Goal: Information Seeking & Learning: Learn about a topic

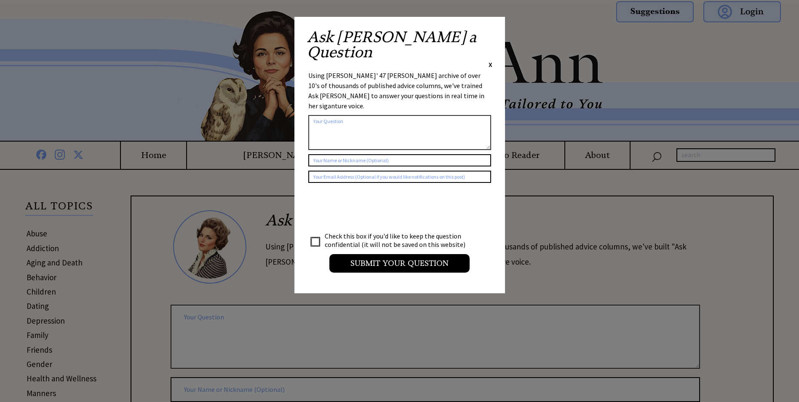
click at [489, 60] on span "X" at bounding box center [490, 64] width 4 height 8
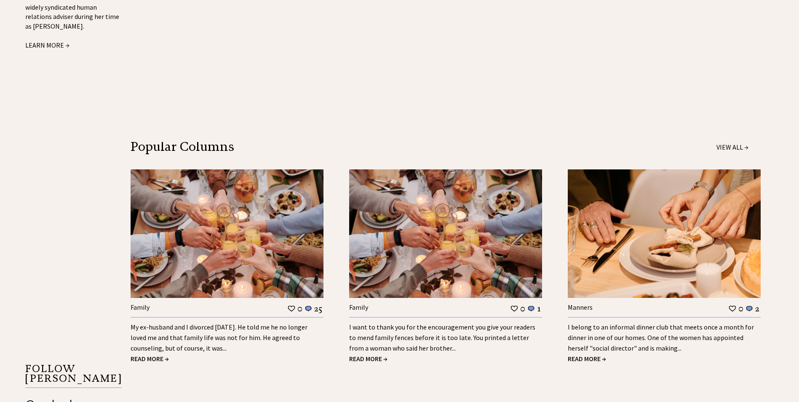
scroll to position [1221, 0]
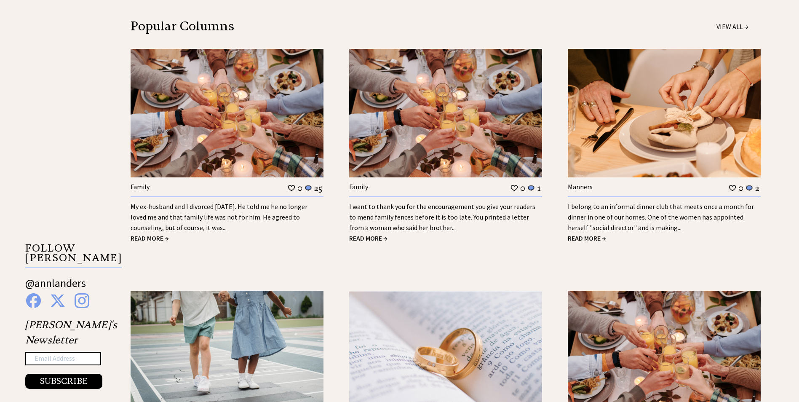
click at [145, 234] on span "READ MORE →" at bounding box center [149, 238] width 38 height 8
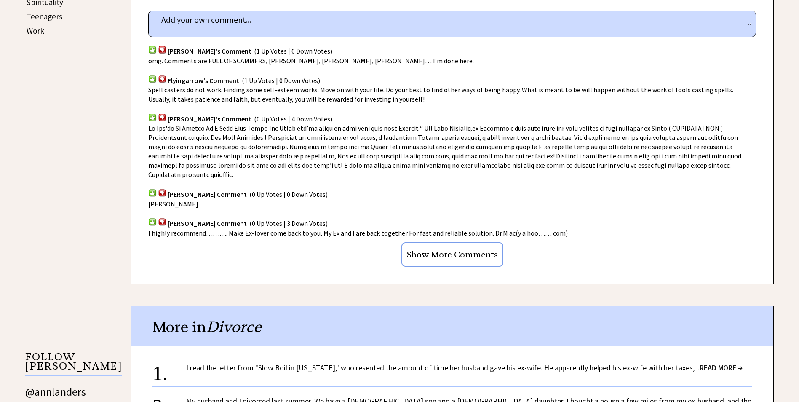
scroll to position [631, 0]
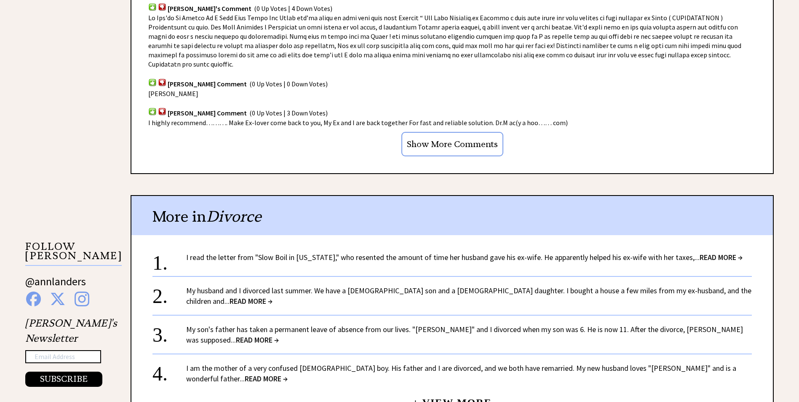
click at [352, 324] on link "My son's father has taken a permanent leave of absence from our lives. "Arthur"…" at bounding box center [464, 334] width 557 height 20
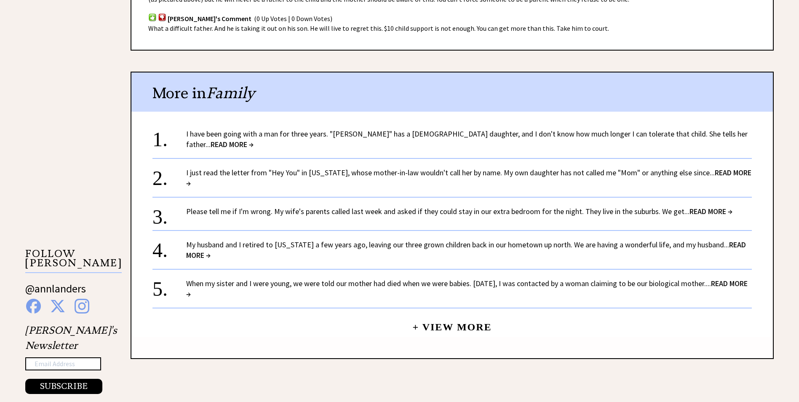
scroll to position [674, 0]
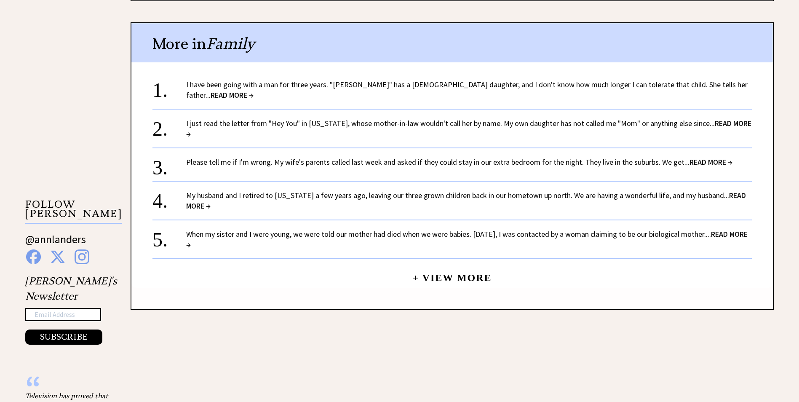
click at [252, 229] on link "When my sister and I were young, we were told our mother had died when we were …" at bounding box center [466, 239] width 561 height 20
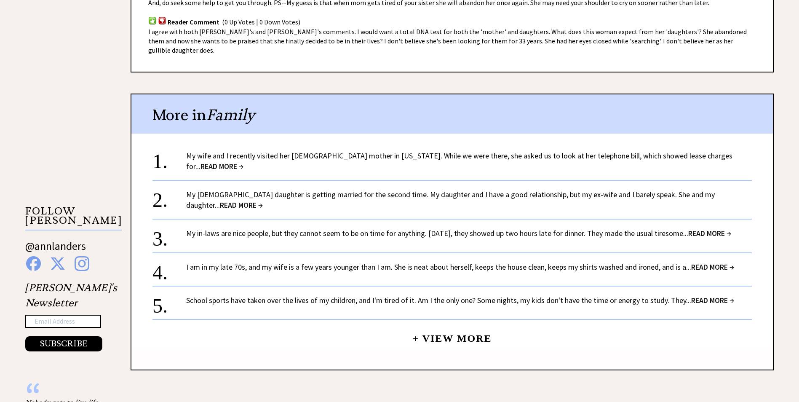
scroll to position [674, 0]
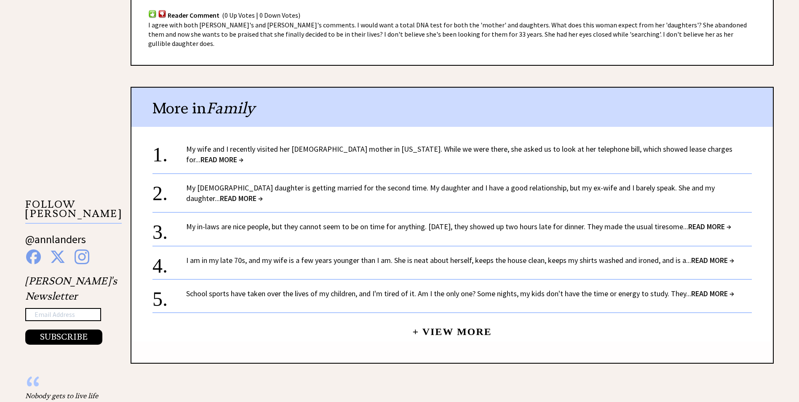
click at [273, 255] on link "I am in my late 70s, and my wife is a few years younger than I am. She is neat …" at bounding box center [460, 260] width 548 height 10
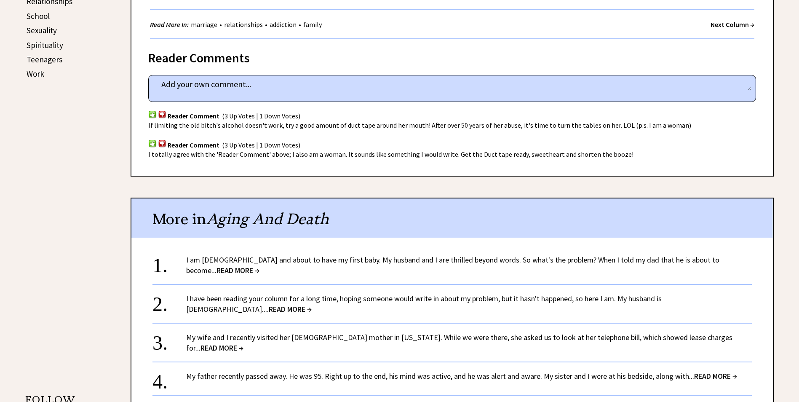
scroll to position [505, 0]
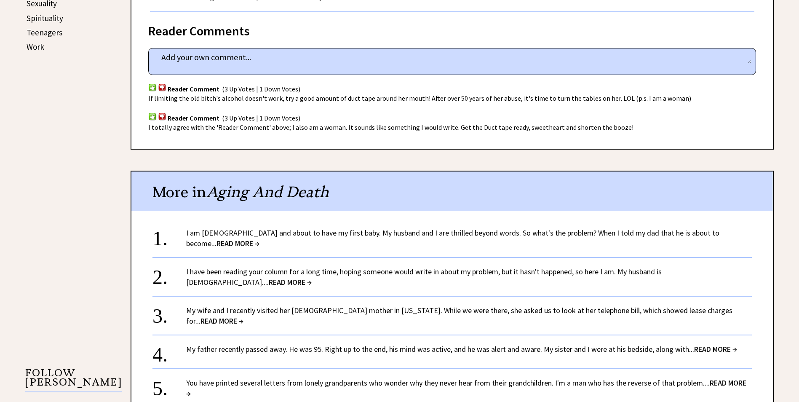
click at [316, 232] on link "I am [DEMOGRAPHIC_DATA] and about to have my first baby. My husband and I are t…" at bounding box center [452, 238] width 533 height 20
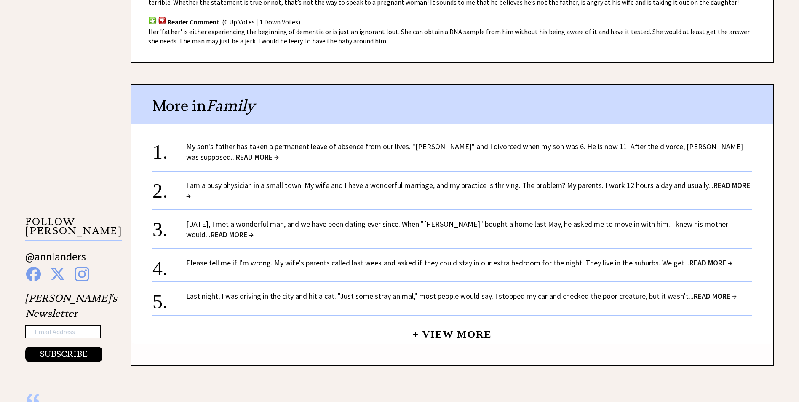
scroll to position [674, 0]
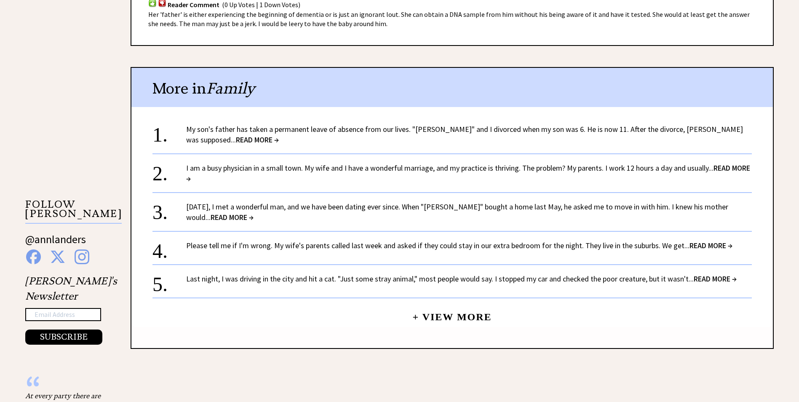
click at [478, 205] on link "[DATE], I met a wonderful man, and we have been dating ever since. When "[PERSO…" at bounding box center [457, 212] width 542 height 20
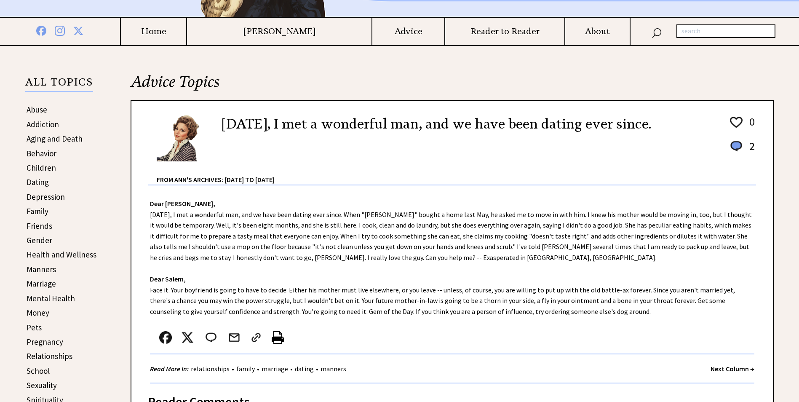
scroll to position [126, 0]
